Goal: Information Seeking & Learning: Learn about a topic

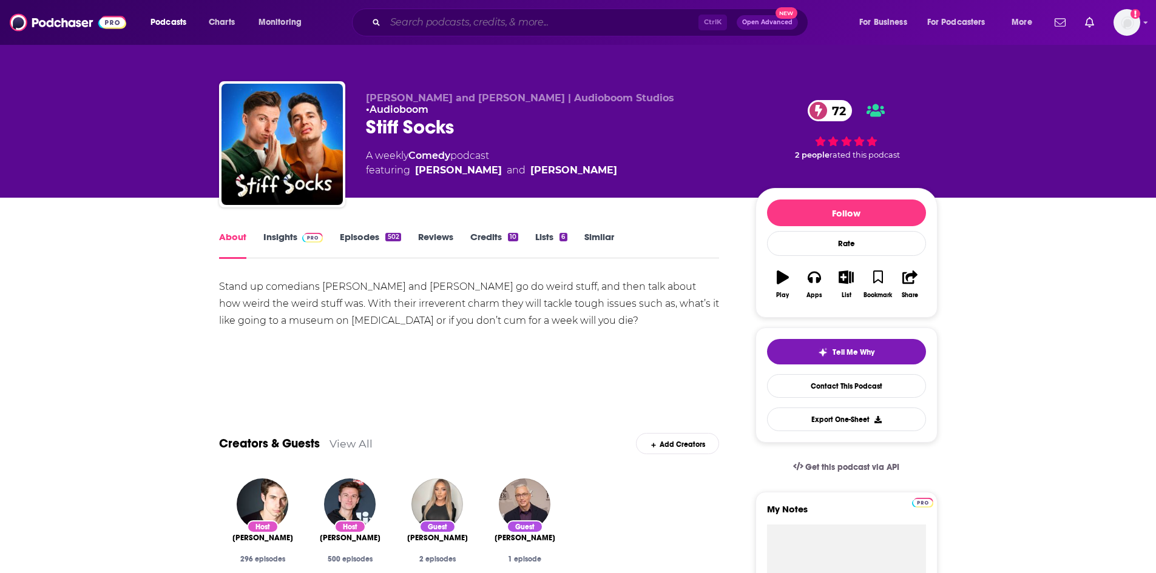
click at [545, 22] on input "Search podcasts, credits, & more..." at bounding box center [541, 22] width 313 height 19
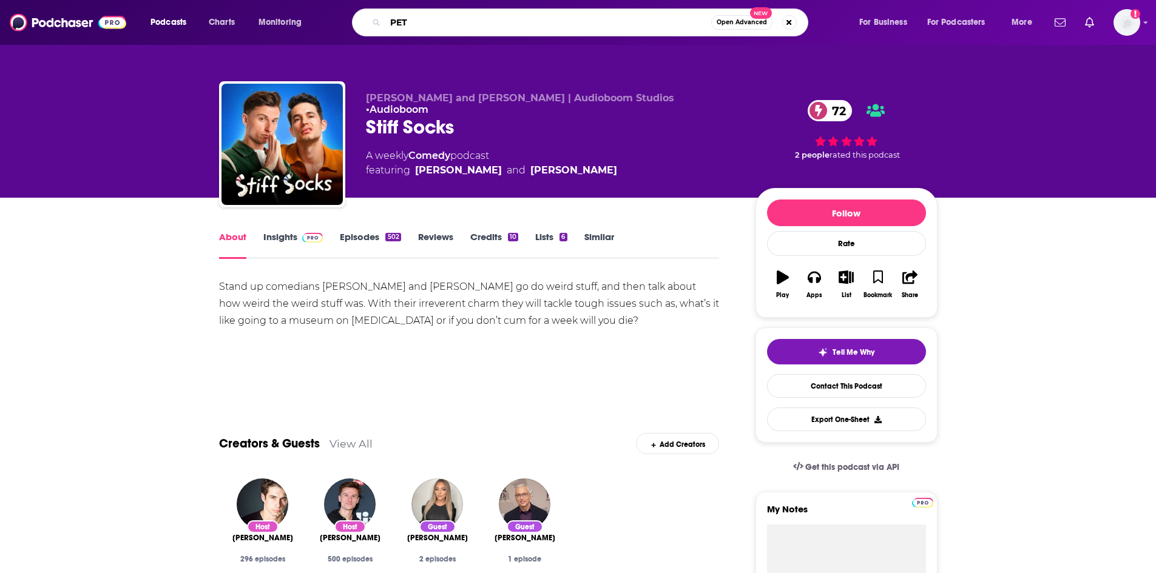
type input "PETA"
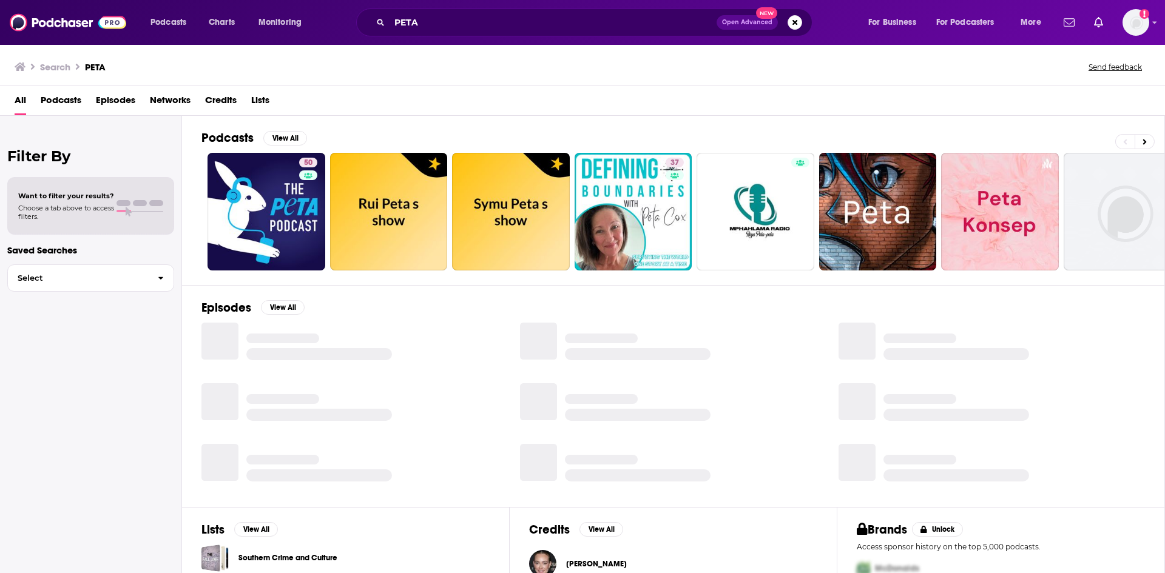
click at [128, 100] on span "Episodes" at bounding box center [115, 102] width 39 height 25
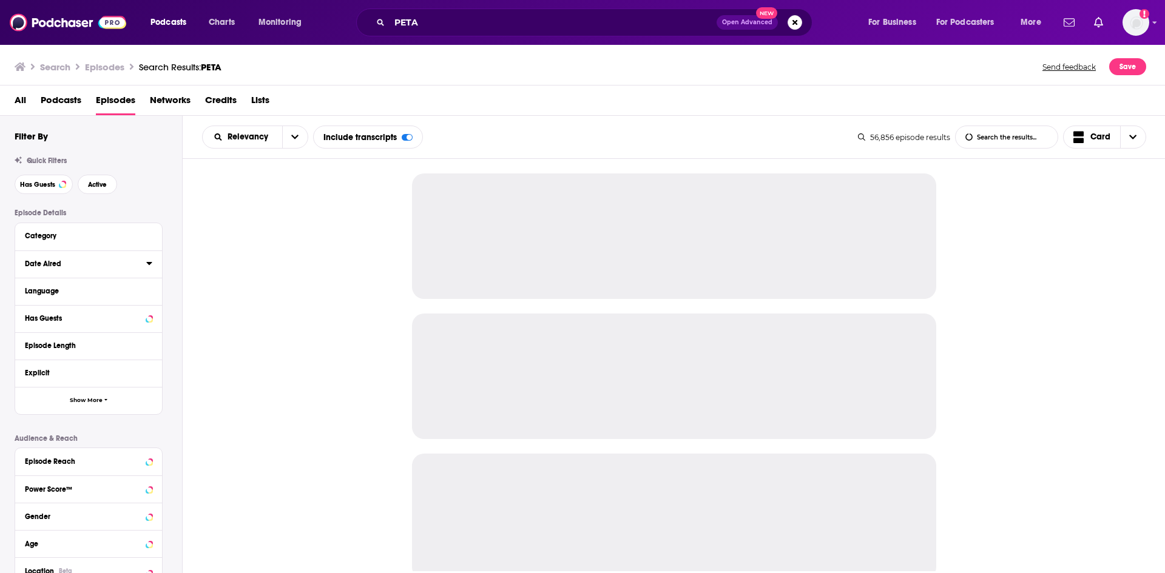
drag, startPoint x: 151, startPoint y: 264, endPoint x: 144, endPoint y: 264, distance: 6.7
click at [149, 264] on icon at bounding box center [149, 263] width 6 height 10
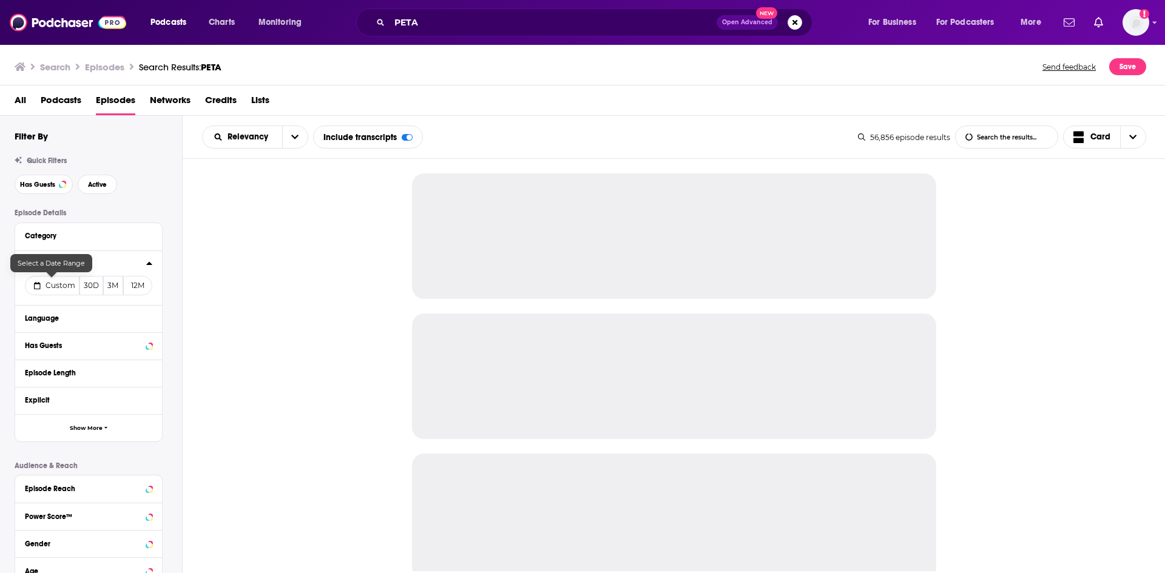
click at [61, 286] on span "Custom" at bounding box center [61, 285] width 30 height 9
select select "7"
select select "2025"
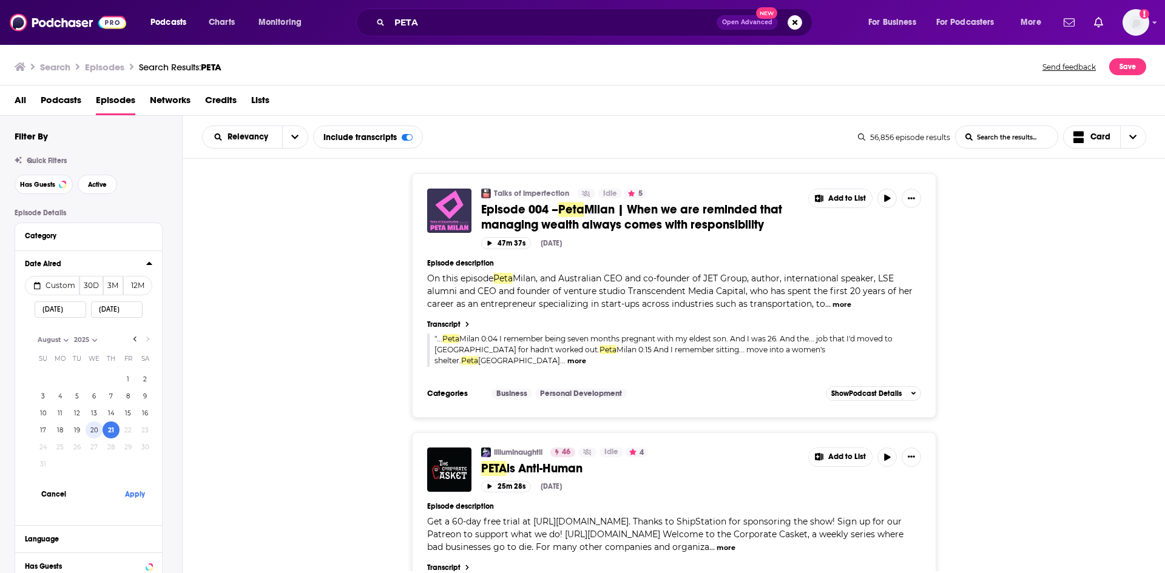
click at [98, 430] on button "20" at bounding box center [94, 430] width 17 height 17
type input "[DATE]"
click at [130, 497] on button "Apply" at bounding box center [134, 494] width 36 height 22
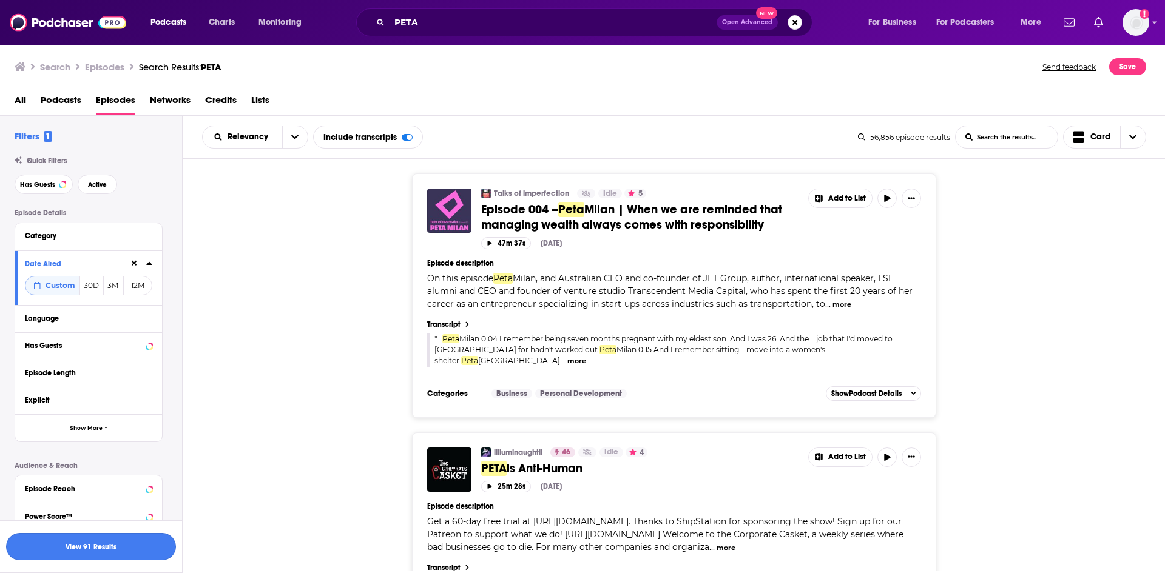
click at [116, 538] on button "View 91 Results" at bounding box center [91, 546] width 170 height 27
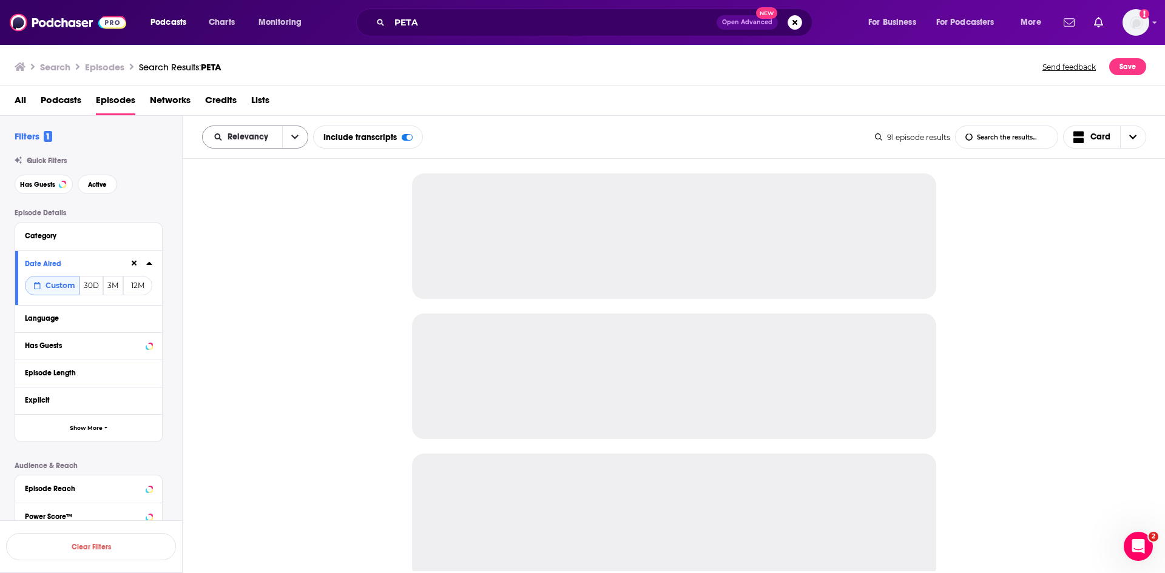
click at [291, 133] on icon "open menu" at bounding box center [294, 137] width 7 height 8
click at [240, 241] on span "Power Score" at bounding box center [263, 240] width 72 height 7
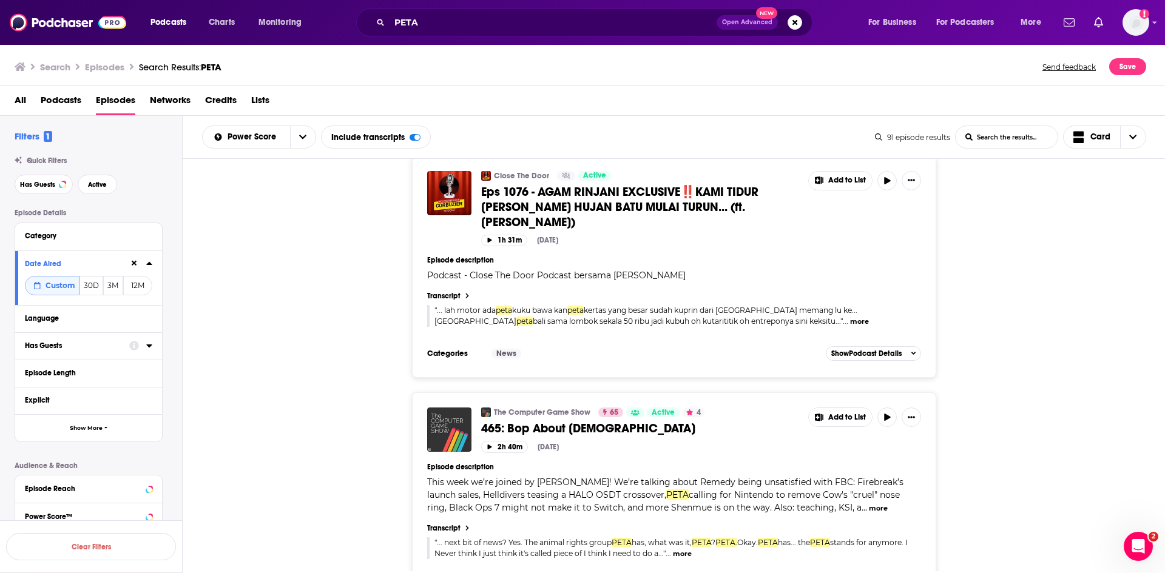
scroll to position [5232, 0]
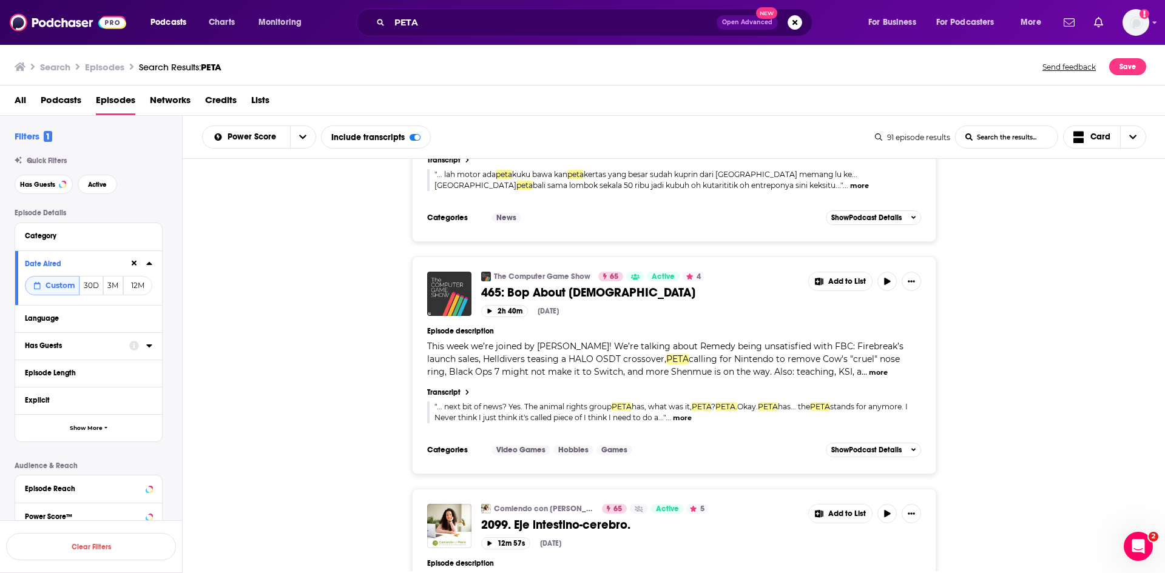
drag, startPoint x: 680, startPoint y: 551, endPoint x: 625, endPoint y: 532, distance: 58.3
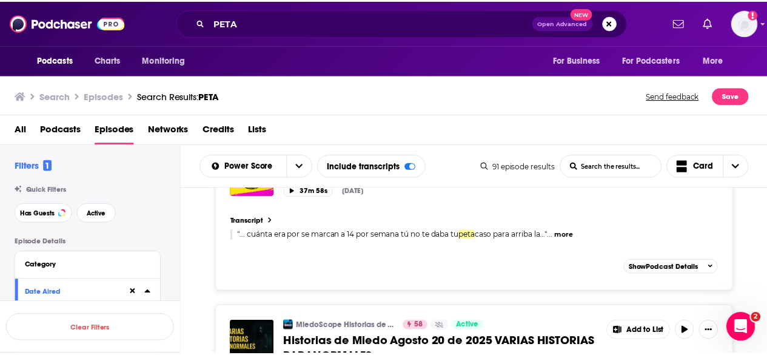
scroll to position [8690, 0]
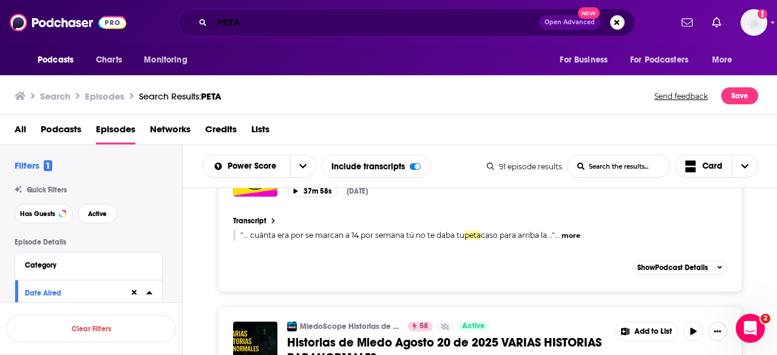
click at [257, 26] on input "PETA" at bounding box center [375, 22] width 327 height 19
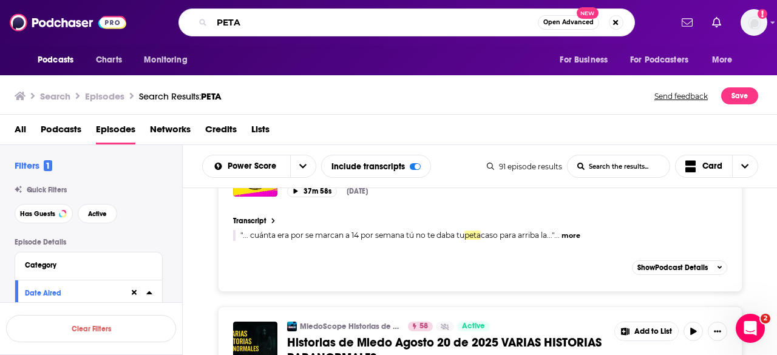
drag, startPoint x: 253, startPoint y: 26, endPoint x: 189, endPoint y: 13, distance: 65.0
click at [189, 13] on div "PETA Open Advanced New" at bounding box center [406, 22] width 456 height 28
type input "Gloss Angeles"
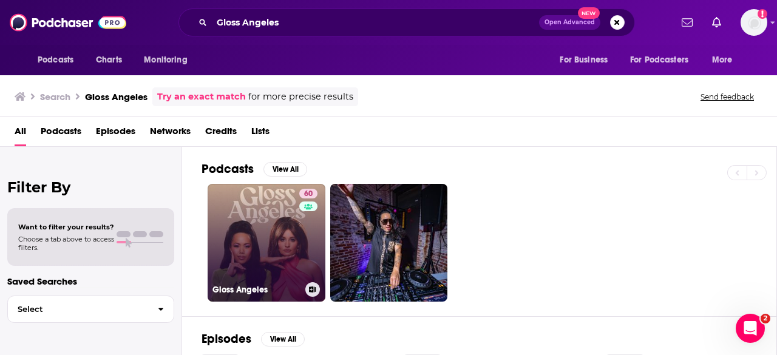
click at [283, 246] on link "60 Gloss Angeles" at bounding box center [266, 243] width 118 height 118
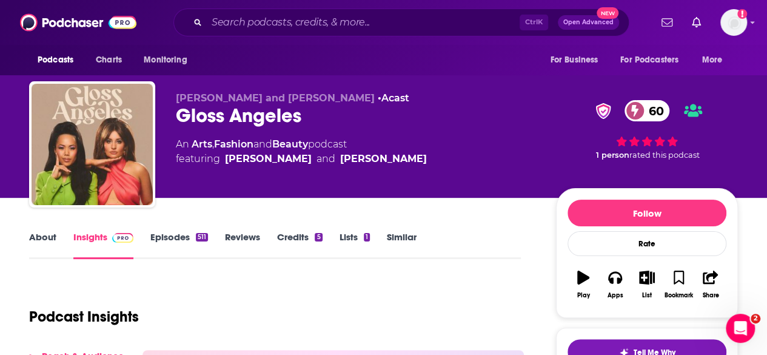
click at [41, 237] on link "About" at bounding box center [42, 245] width 27 height 28
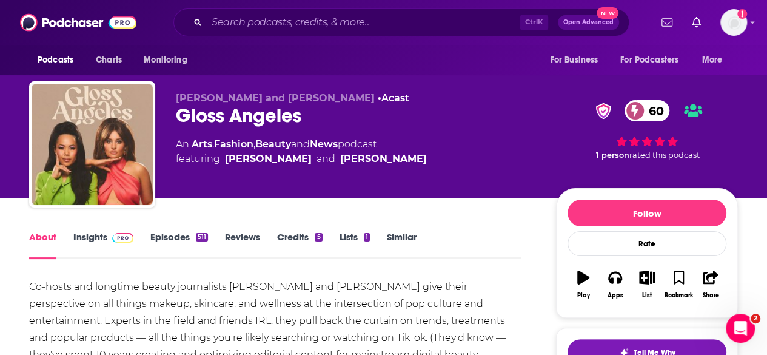
scroll to position [61, 0]
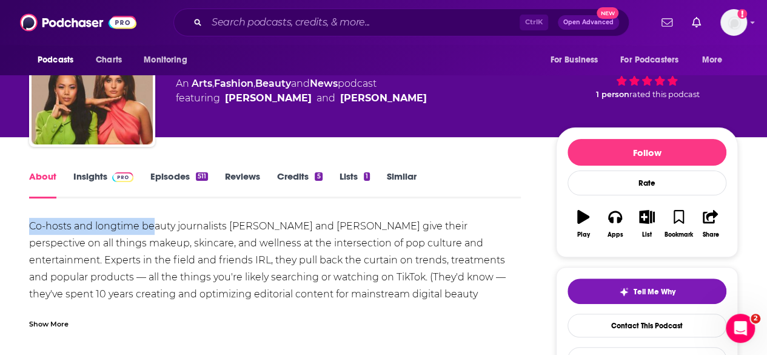
drag, startPoint x: 29, startPoint y: 226, endPoint x: 153, endPoint y: 229, distance: 123.8
click at [153, 229] on div "Co-hosts and longtime beauty journalists [PERSON_NAME] and [PERSON_NAME] give t…" at bounding box center [275, 311] width 492 height 187
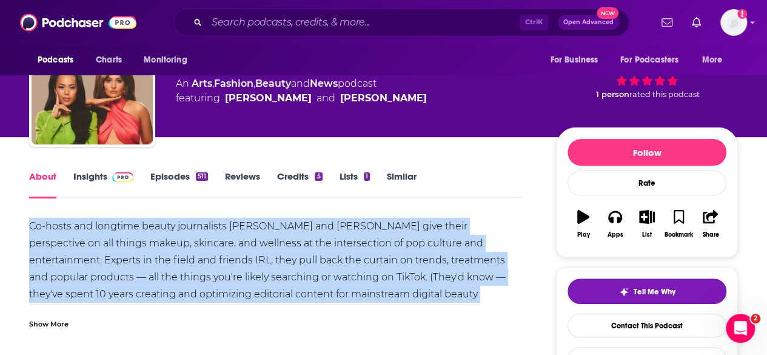
drag, startPoint x: 32, startPoint y: 225, endPoint x: 527, endPoint y: 299, distance: 500.5
copy div "Co-hosts and longtime beauty journalists [PERSON_NAME] and [PERSON_NAME] give t…"
